Goal: Find specific page/section

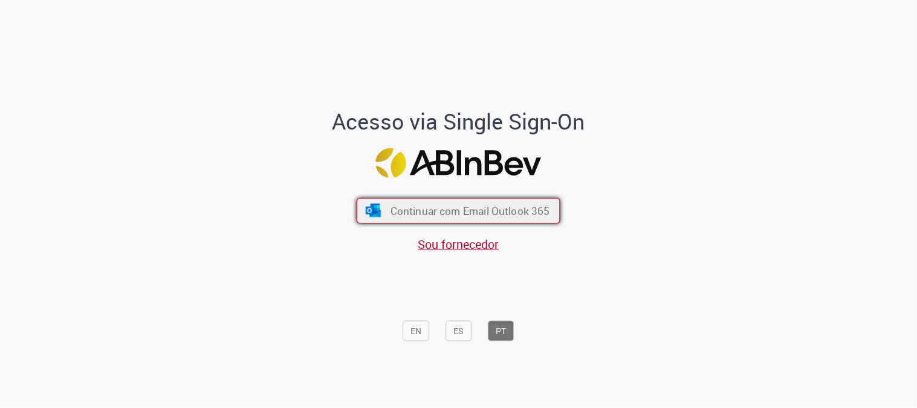
click at [430, 207] on span "Continuar com Email Outlook 365" at bounding box center [471, 211] width 160 height 14
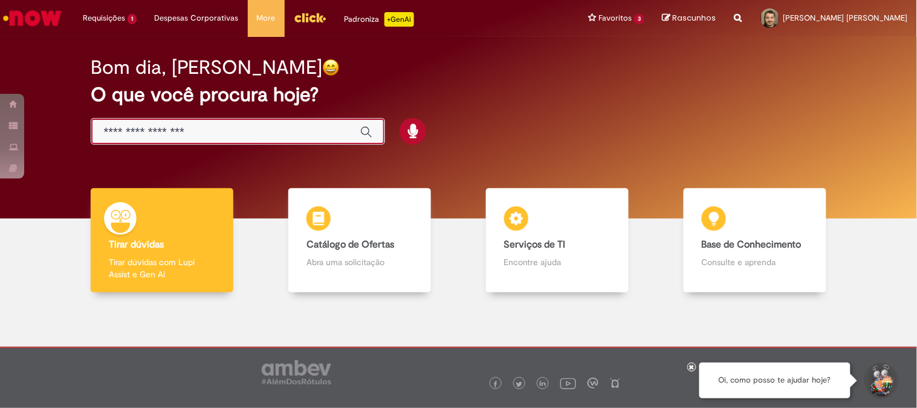
click at [268, 138] on input "Basta digitar aqui" at bounding box center [225, 132] width 244 height 14
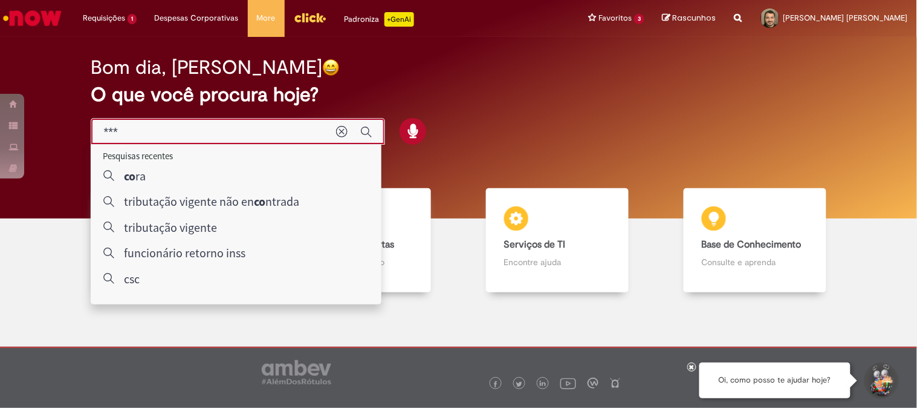
type input "****"
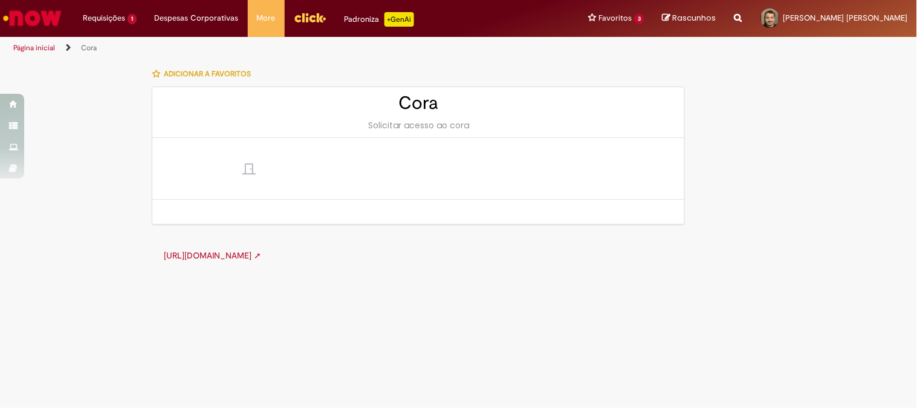
click at [239, 250] on link "[URL][DOMAIN_NAME] ➚" at bounding box center [212, 255] width 97 height 11
